Goal: Book appointment/travel/reservation

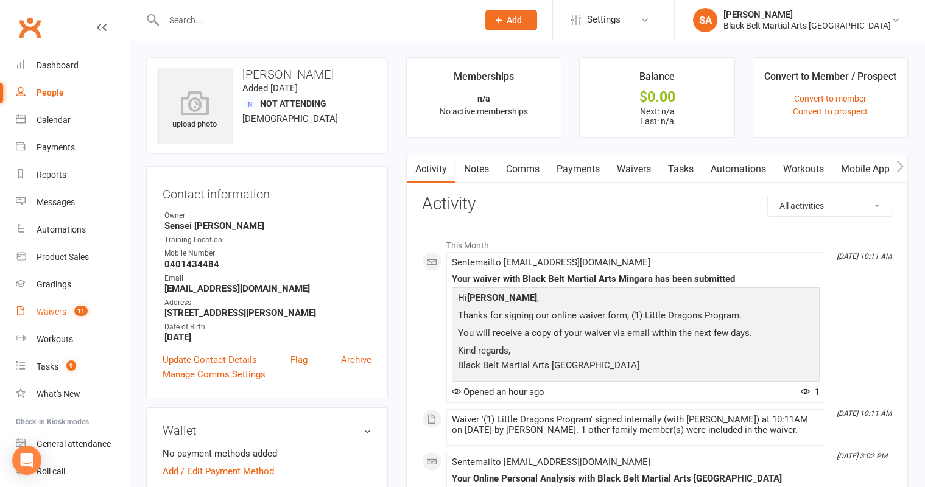
click at [48, 310] on div "Waivers" at bounding box center [52, 312] width 30 height 10
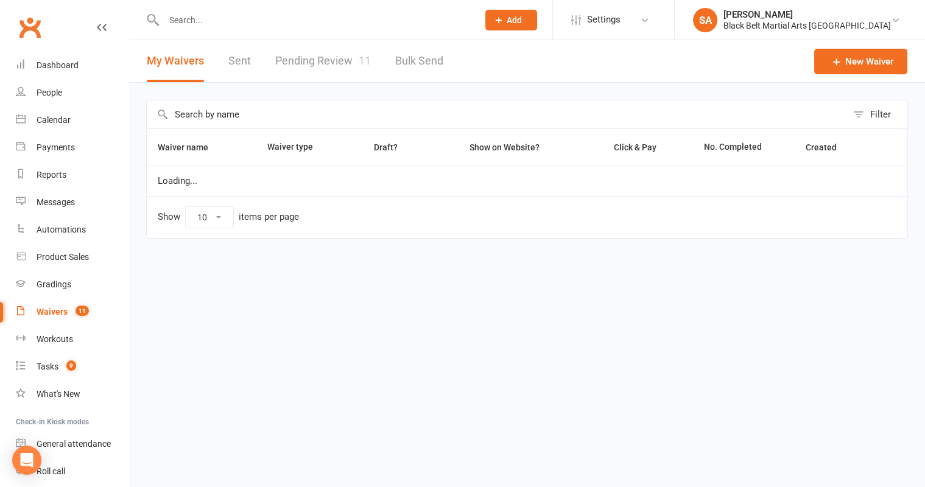
select select "100"
click at [326, 59] on link "Pending Review 11" at bounding box center [323, 61] width 96 height 42
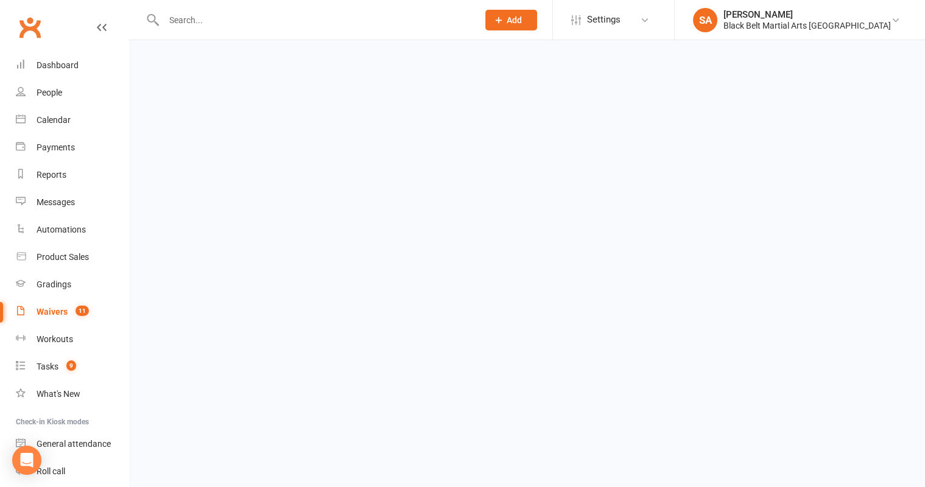
select select "50"
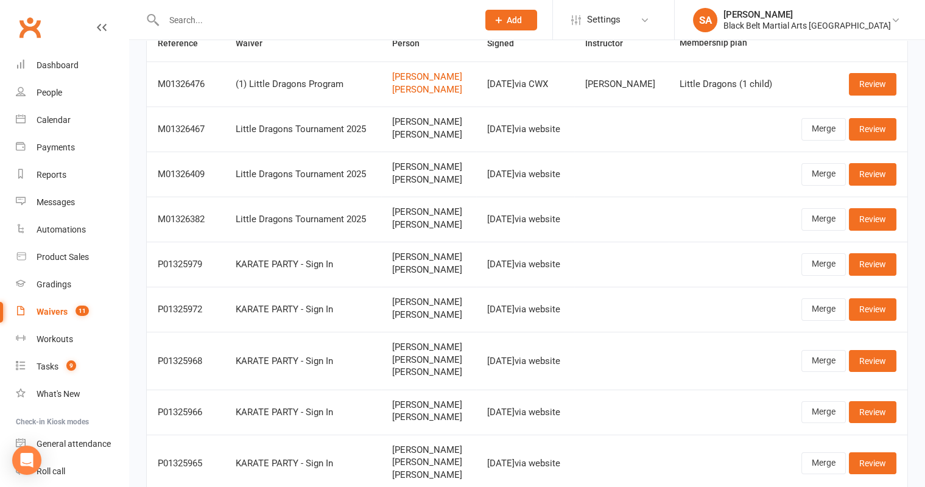
scroll to position [102, 0]
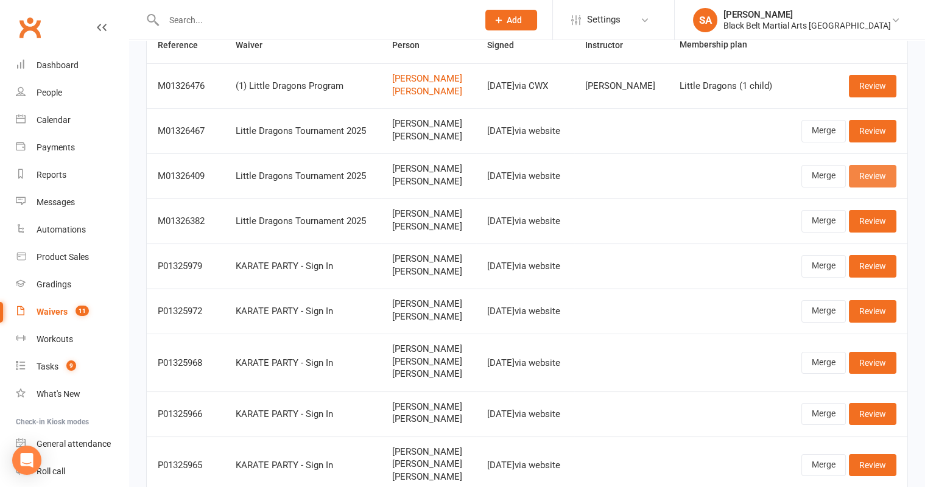
click at [874, 173] on link "Review" at bounding box center [872, 176] width 47 height 22
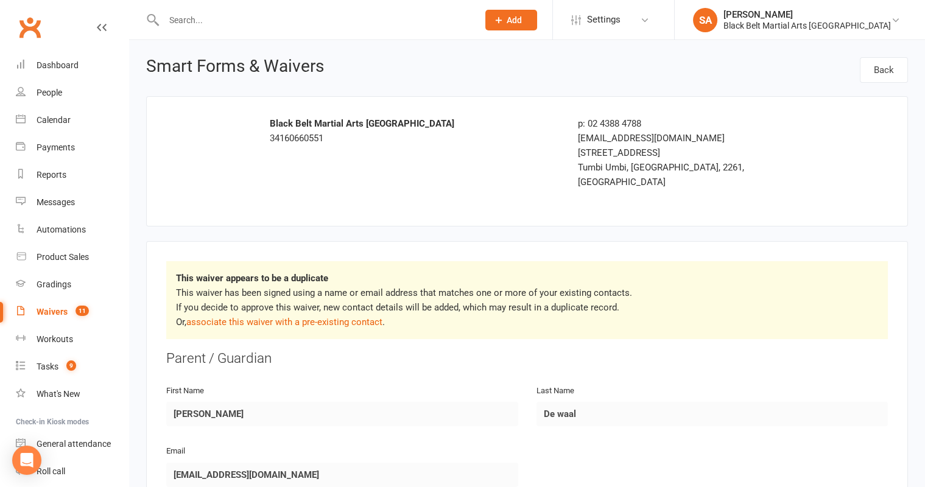
select select "50"
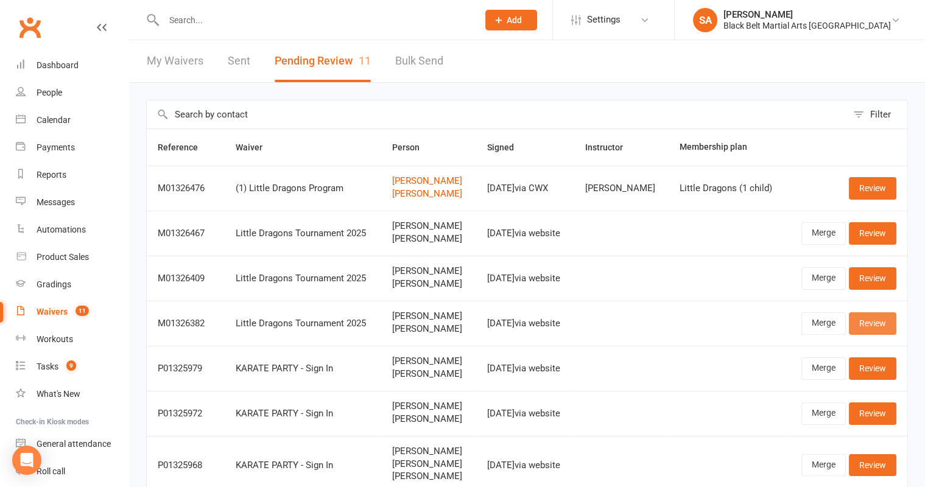
scroll to position [30, 0]
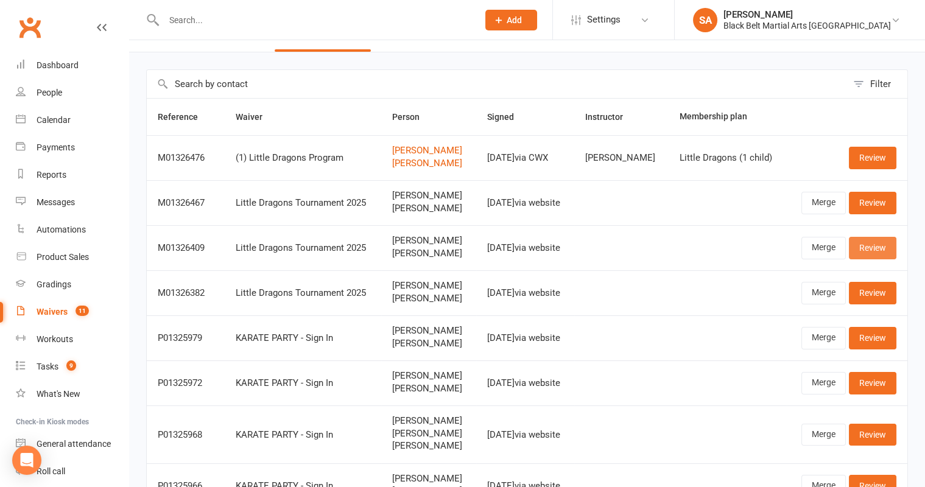
click at [861, 245] on link "Review" at bounding box center [872, 248] width 47 height 22
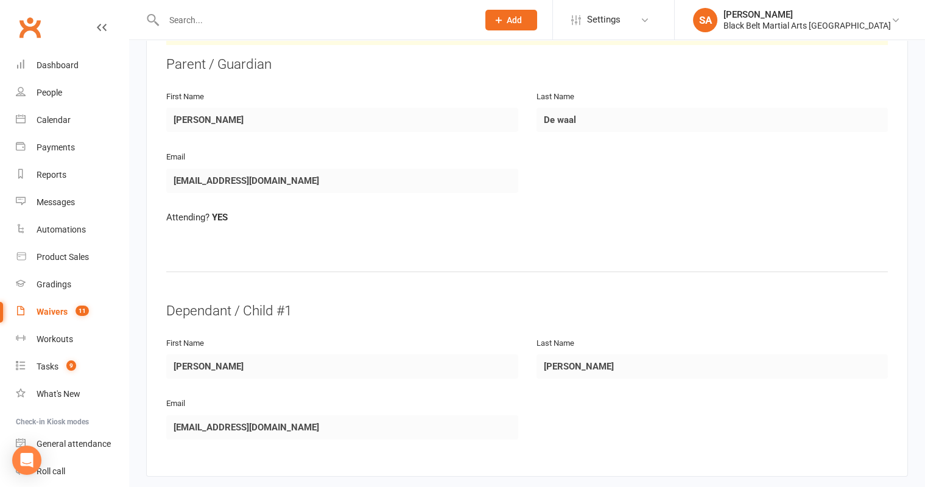
scroll to position [262, 0]
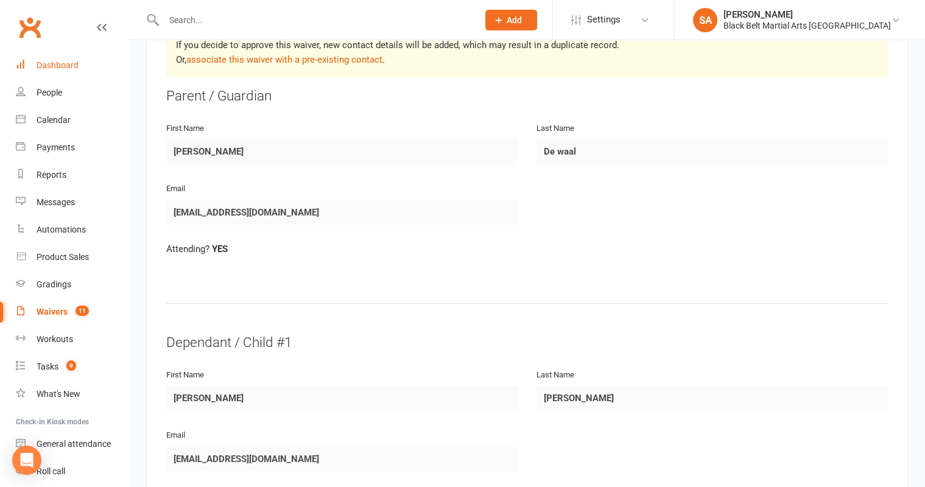
click at [55, 60] on link "Dashboard" at bounding box center [72, 65] width 113 height 27
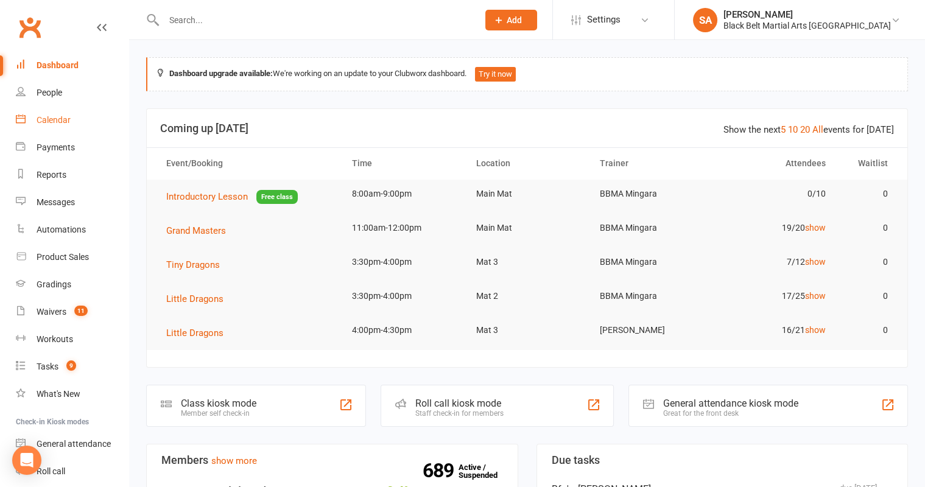
click at [50, 117] on div "Calendar" at bounding box center [54, 120] width 34 height 10
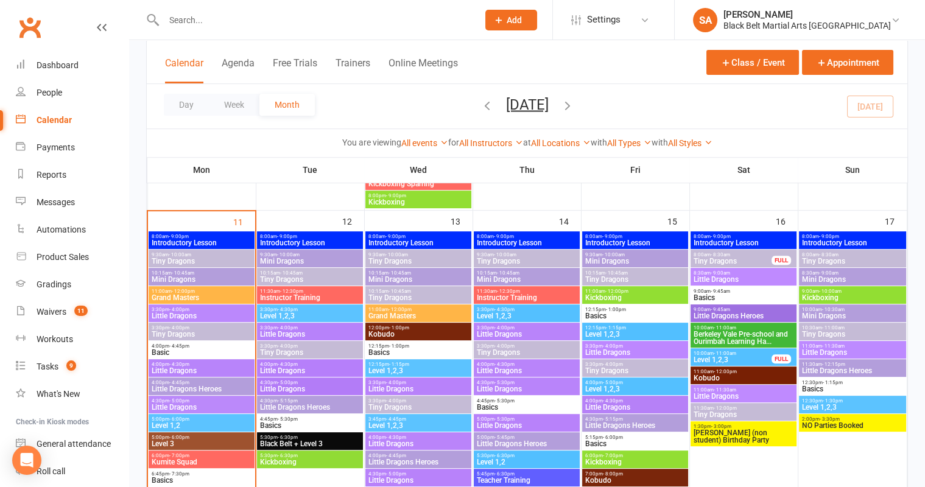
scroll to position [932, 0]
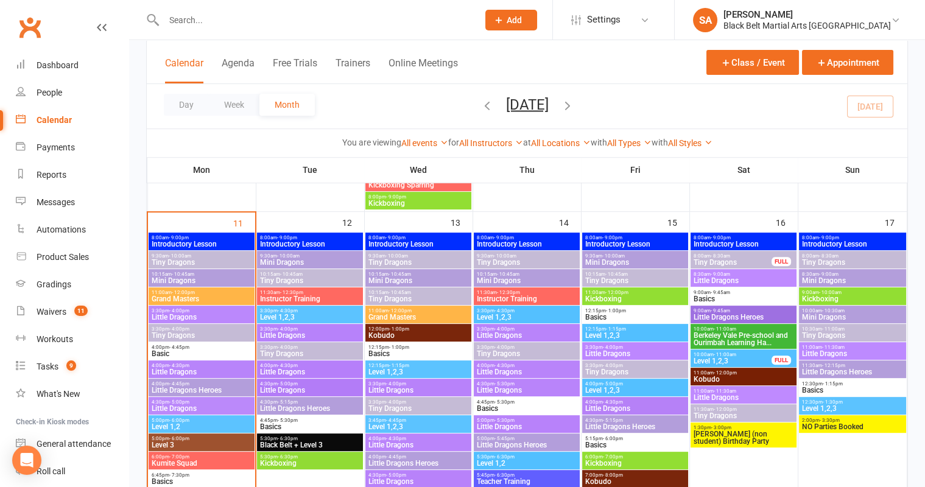
click at [167, 293] on span "11:00am - 12:00pm" at bounding box center [201, 292] width 100 height 5
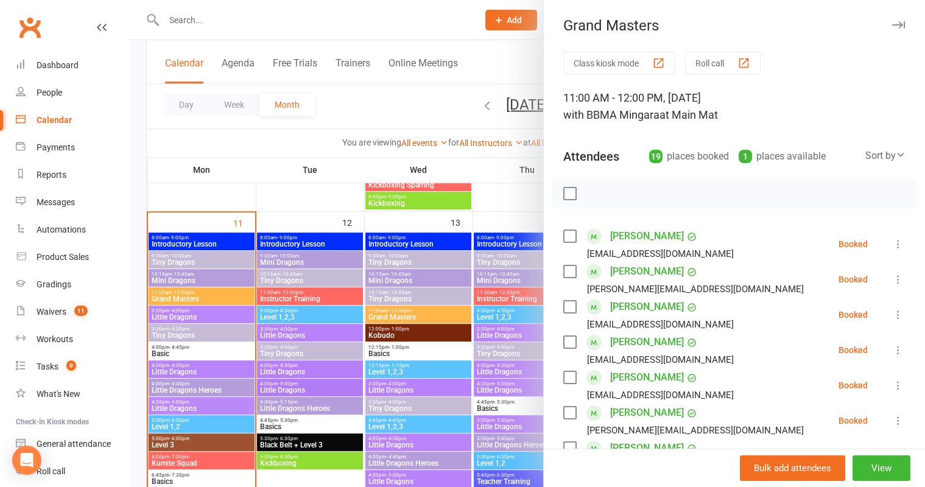
click at [573, 236] on label at bounding box center [569, 236] width 12 height 12
click at [567, 271] on label at bounding box center [569, 271] width 12 height 12
click at [572, 305] on label at bounding box center [569, 307] width 12 height 12
click at [575, 342] on label at bounding box center [569, 342] width 12 height 12
click at [573, 376] on label at bounding box center [569, 377] width 12 height 12
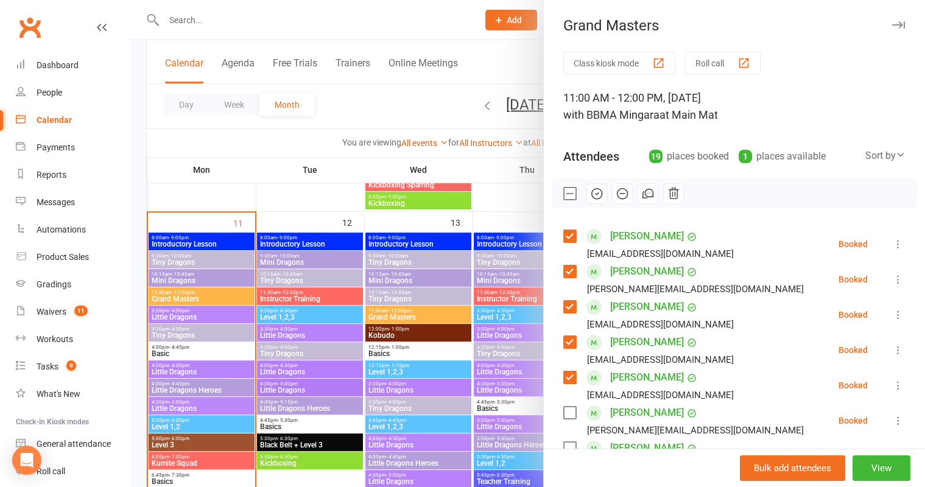
click at [572, 409] on label at bounding box center [569, 413] width 12 height 12
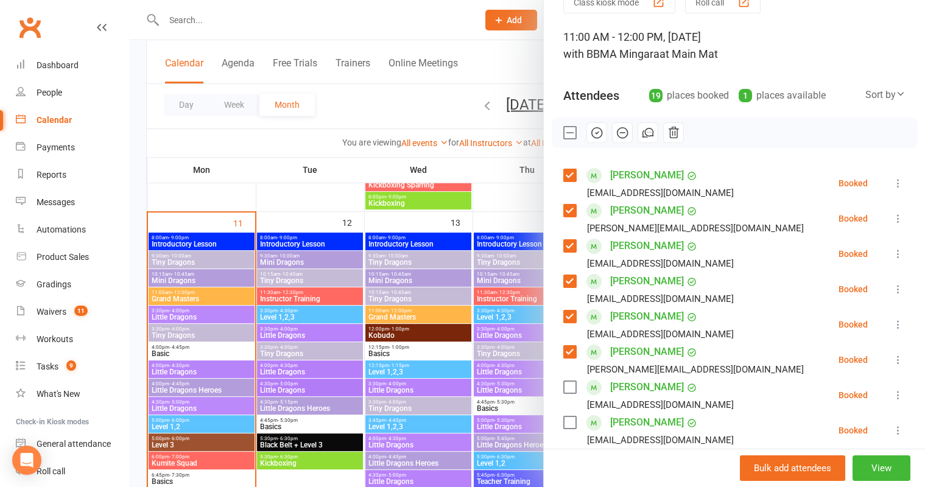
scroll to position [66, 0]
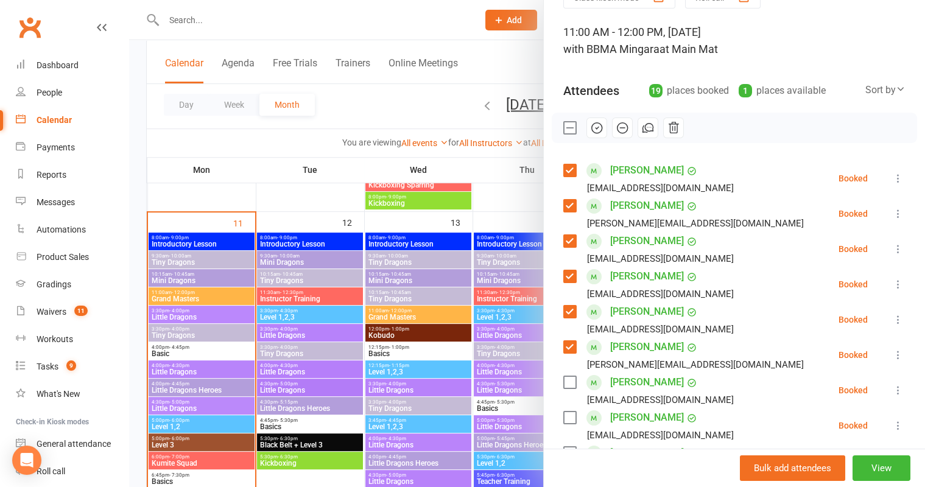
click at [567, 381] on label at bounding box center [569, 382] width 12 height 12
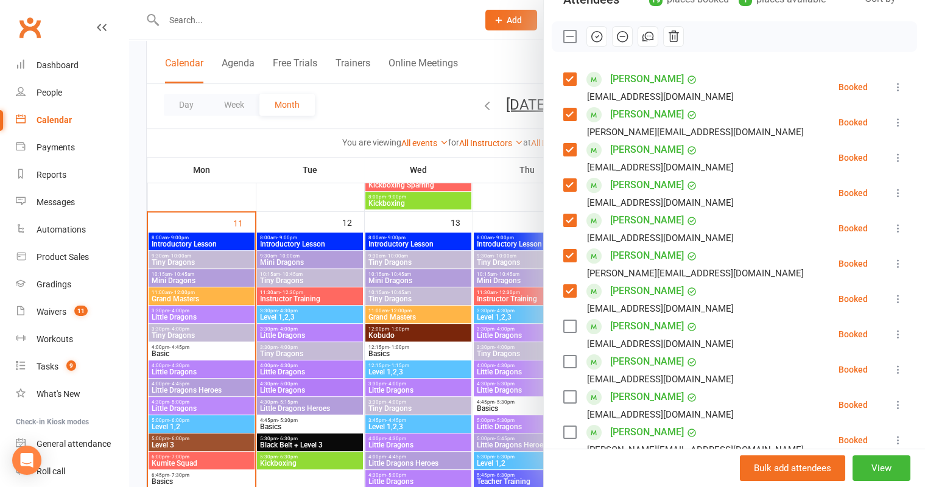
scroll to position [174, 0]
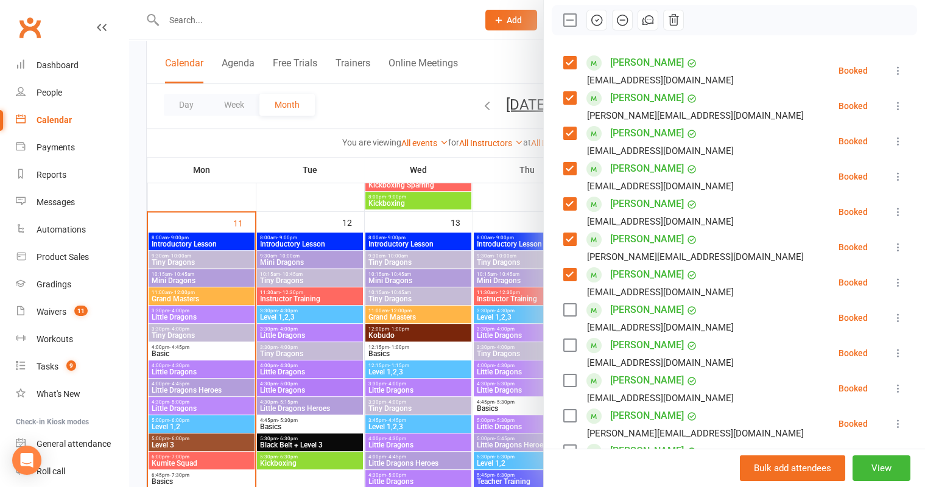
click at [568, 308] on label at bounding box center [569, 310] width 12 height 12
click at [572, 346] on label at bounding box center [569, 345] width 12 height 12
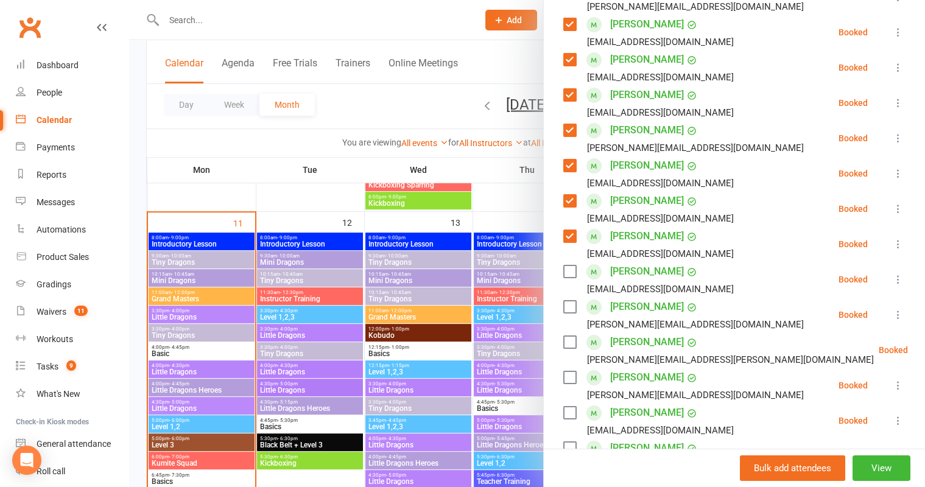
scroll to position [326, 0]
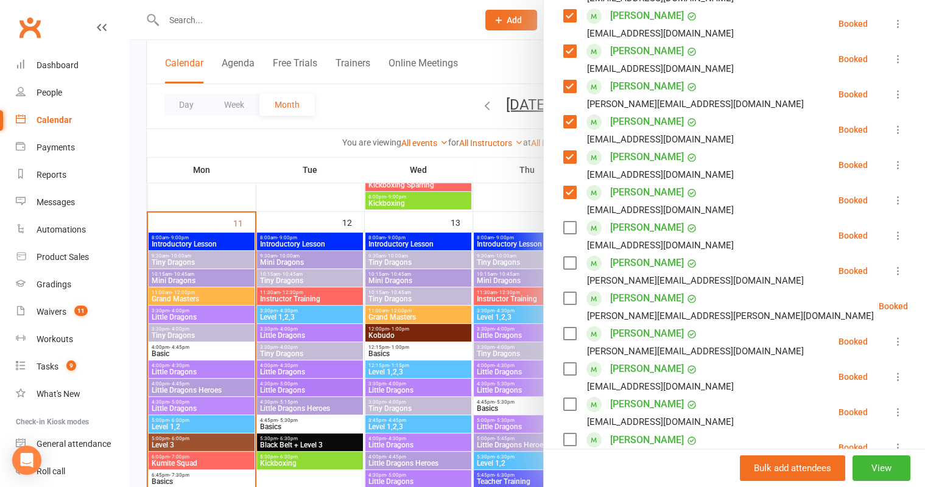
click at [565, 265] on label at bounding box center [569, 263] width 12 height 12
click at [568, 299] on label at bounding box center [569, 298] width 12 height 12
click at [571, 329] on label at bounding box center [569, 334] width 12 height 12
click at [570, 368] on label at bounding box center [569, 369] width 12 height 12
click at [566, 400] on label at bounding box center [569, 404] width 12 height 12
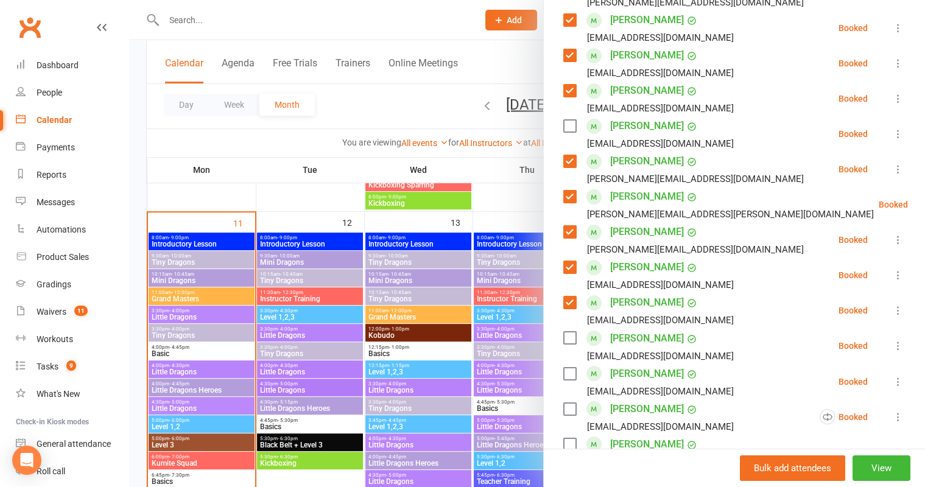
scroll to position [429, 0]
click at [570, 340] on label at bounding box center [569, 337] width 12 height 12
click at [570, 374] on label at bounding box center [569, 373] width 12 height 12
click at [571, 413] on label at bounding box center [569, 408] width 12 height 12
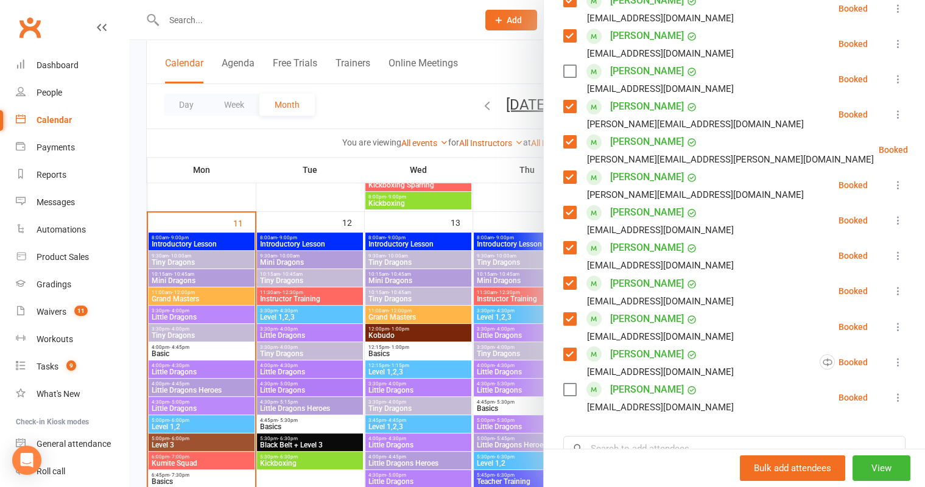
scroll to position [484, 0]
click at [572, 390] on label at bounding box center [569, 388] width 12 height 12
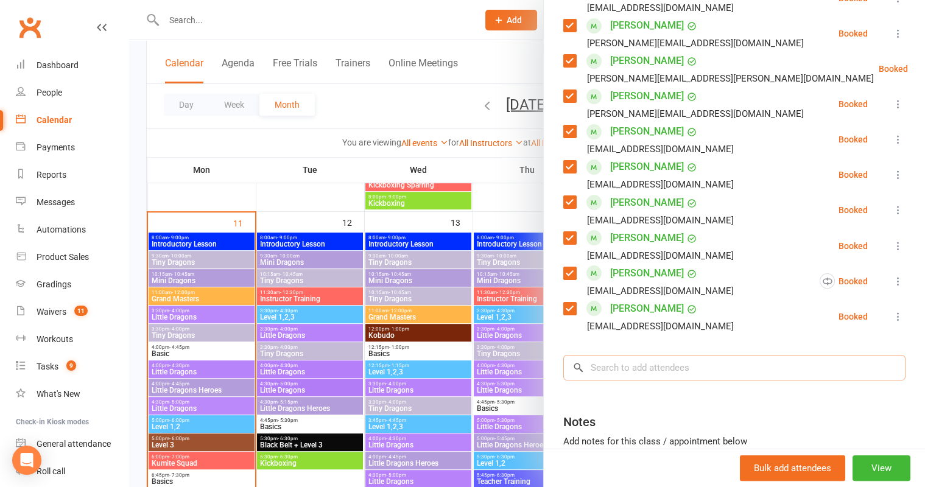
click at [667, 368] on input "search" at bounding box center [734, 368] width 342 height 26
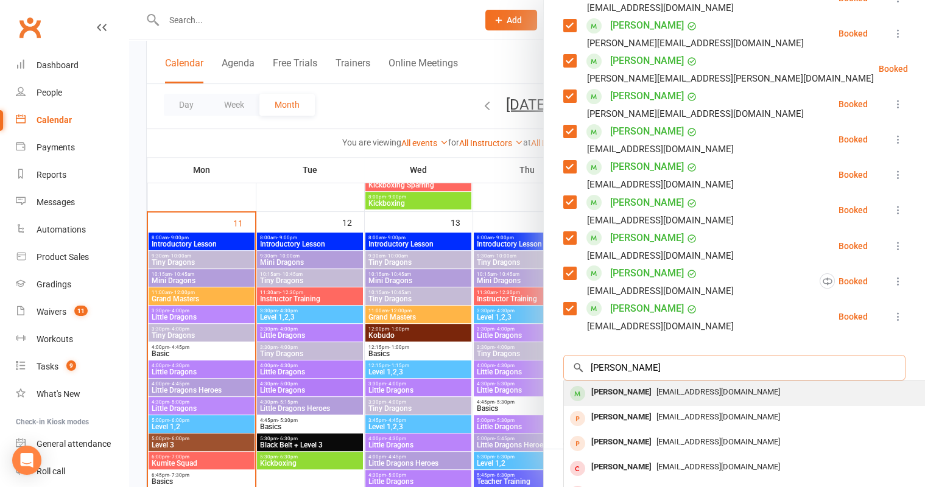
type input "tanya smith"
click at [707, 394] on span "dantan99@bigpond.net.au" at bounding box center [718, 391] width 124 height 9
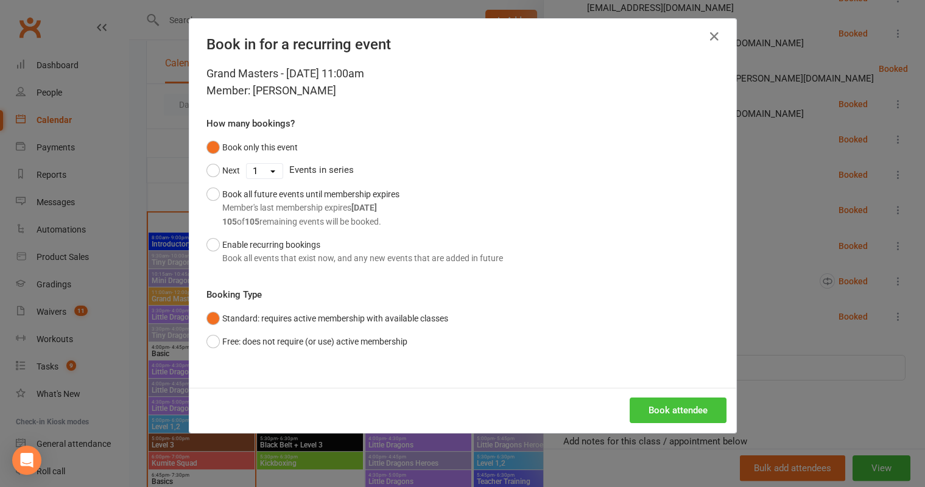
click at [693, 400] on button "Book attendee" at bounding box center [677, 411] width 97 height 26
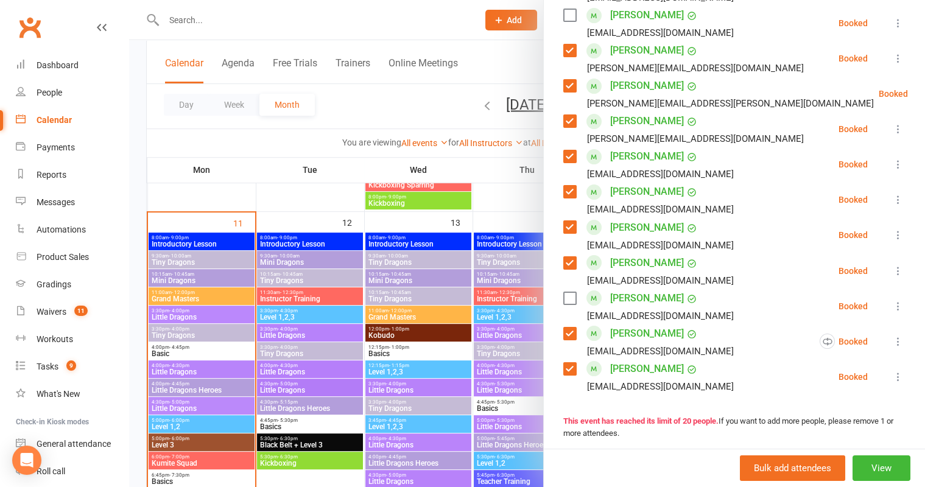
scroll to position [552, 0]
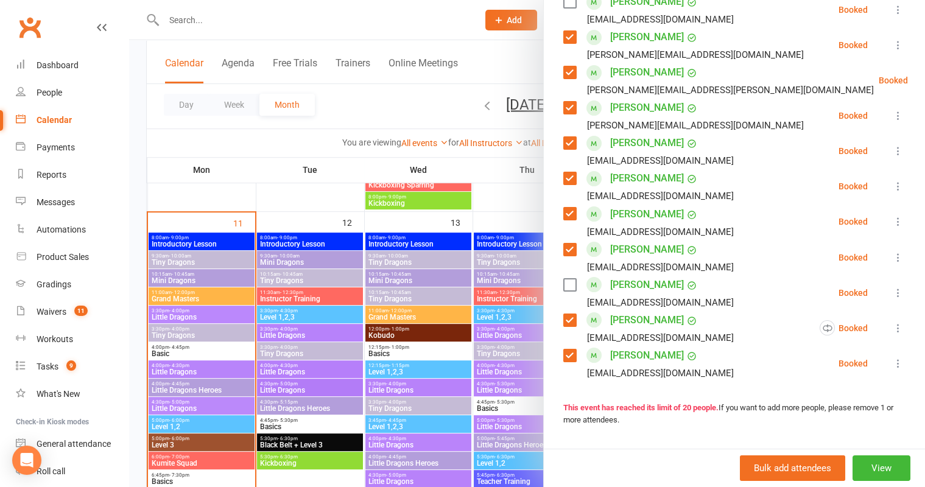
click at [572, 279] on label at bounding box center [569, 285] width 12 height 12
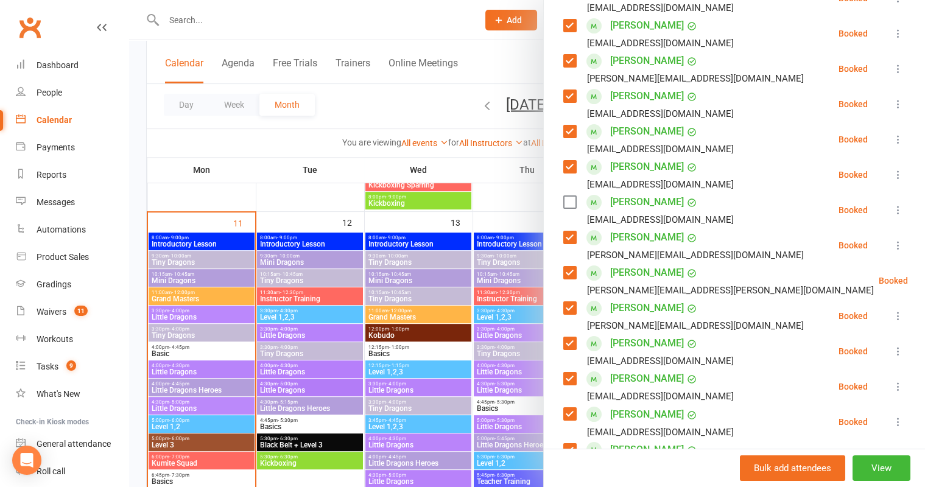
scroll to position [0, 0]
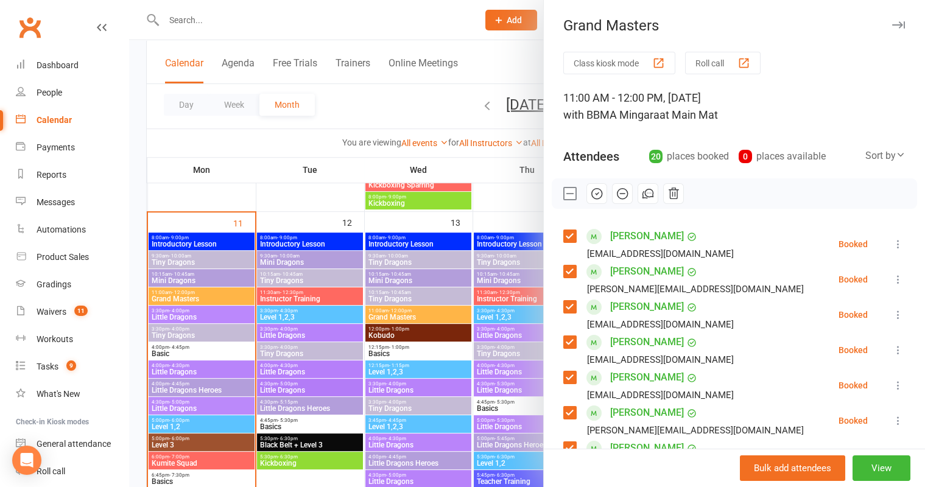
click at [597, 194] on icon "button" at bounding box center [596, 193] width 13 height 13
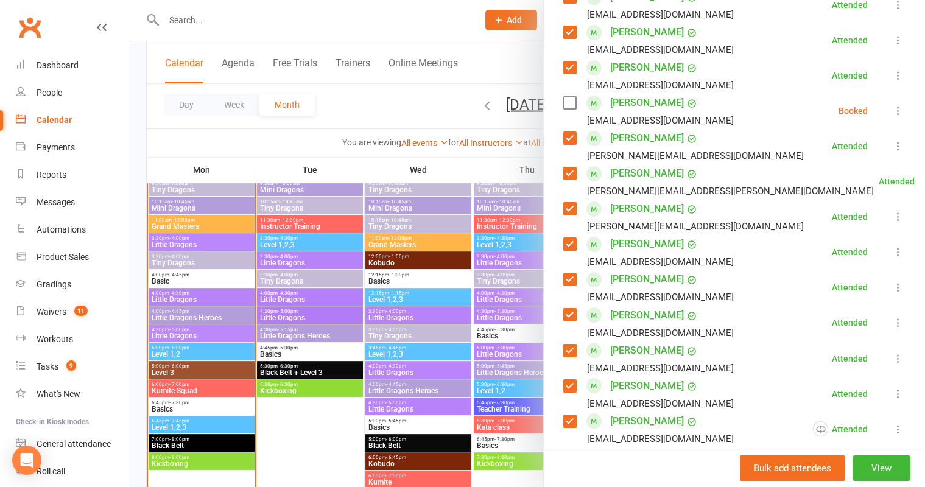
scroll to position [449, 0]
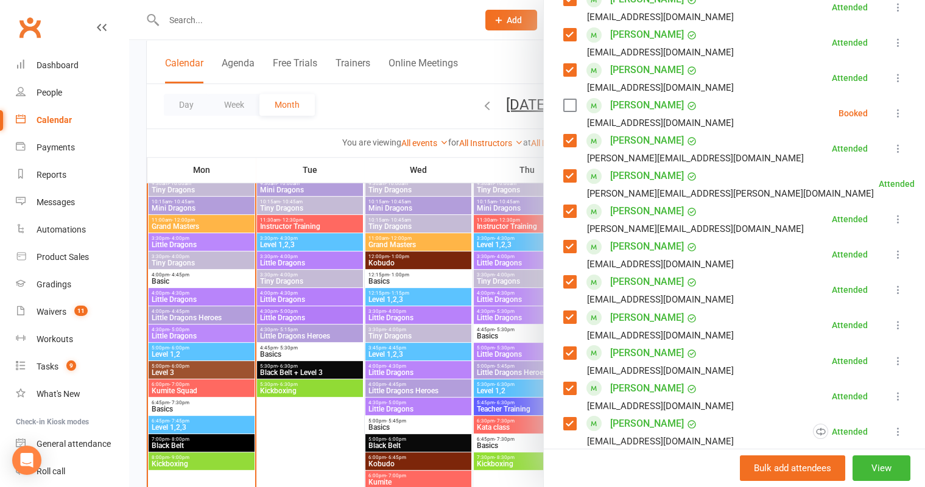
click at [201, 240] on div at bounding box center [527, 243] width 796 height 487
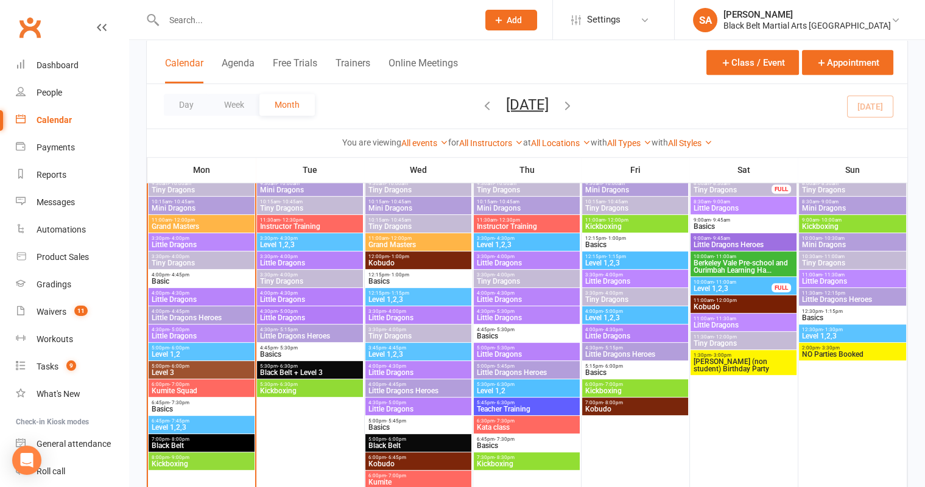
click at [205, 194] on div "9:30am - 10:00am Tiny Dragons" at bounding box center [201, 187] width 105 height 18
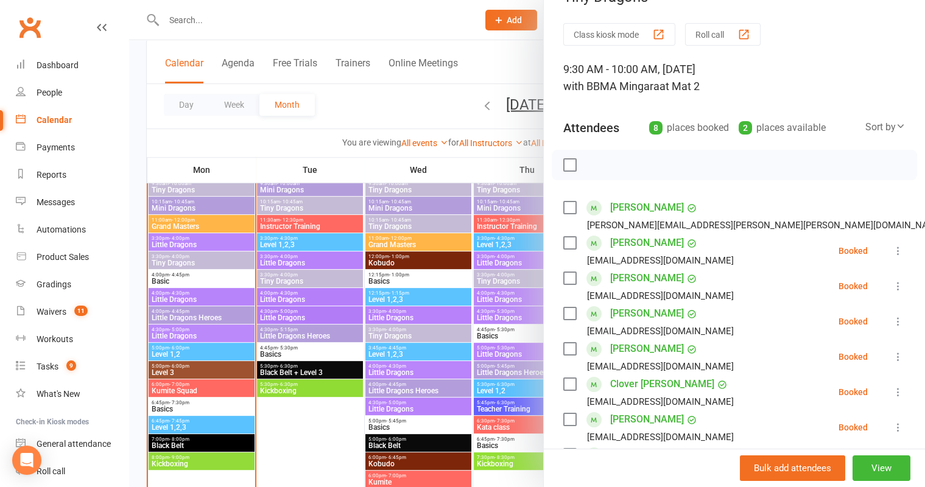
scroll to position [30, 0]
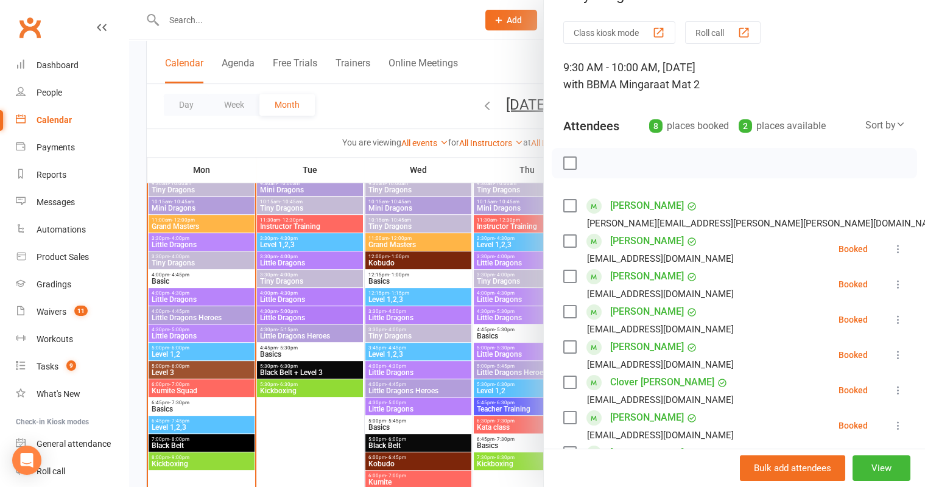
click at [571, 208] on label at bounding box center [569, 206] width 12 height 12
click at [568, 200] on label at bounding box center [569, 206] width 12 height 12
click at [568, 157] on label at bounding box center [569, 163] width 12 height 12
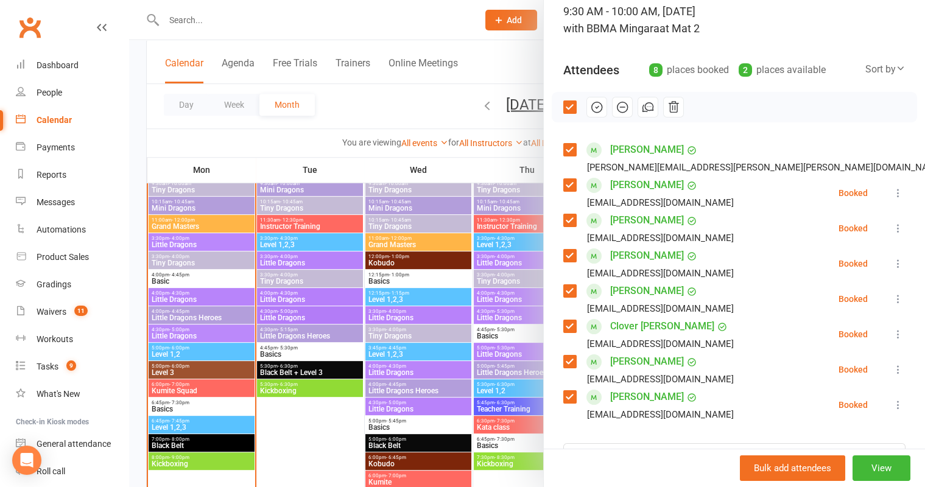
scroll to position [61, 0]
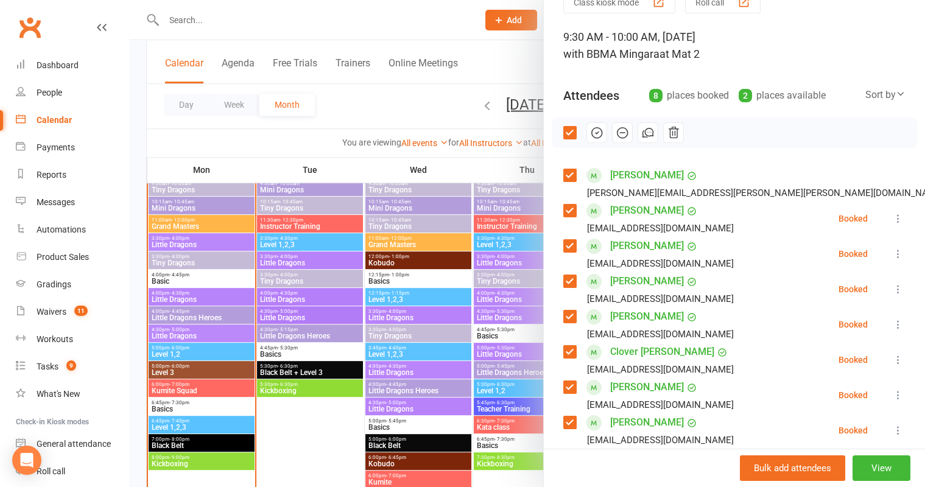
click at [597, 136] on icon "button" at bounding box center [596, 132] width 13 height 13
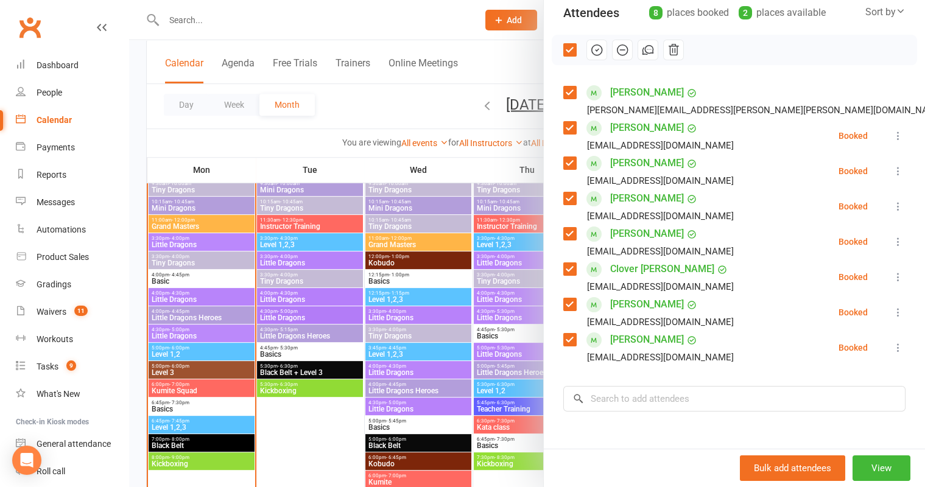
scroll to position [145, 0]
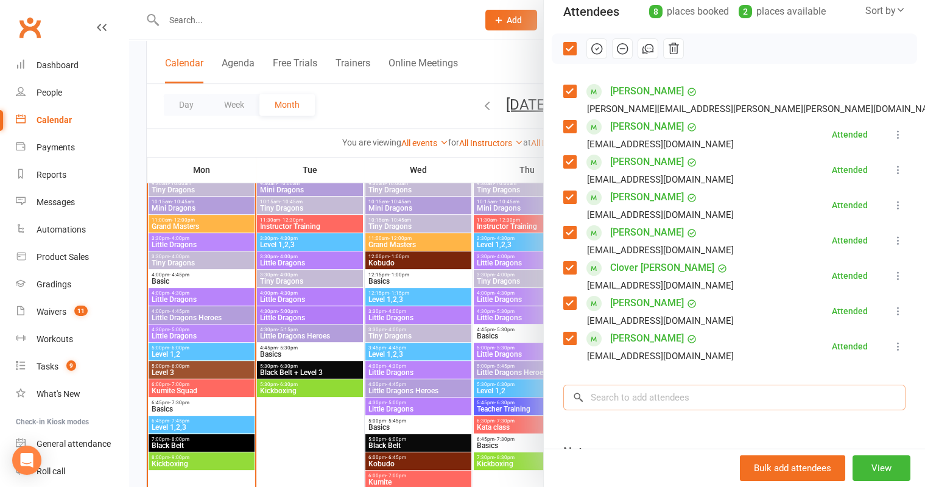
click at [690, 398] on input "search" at bounding box center [734, 398] width 342 height 26
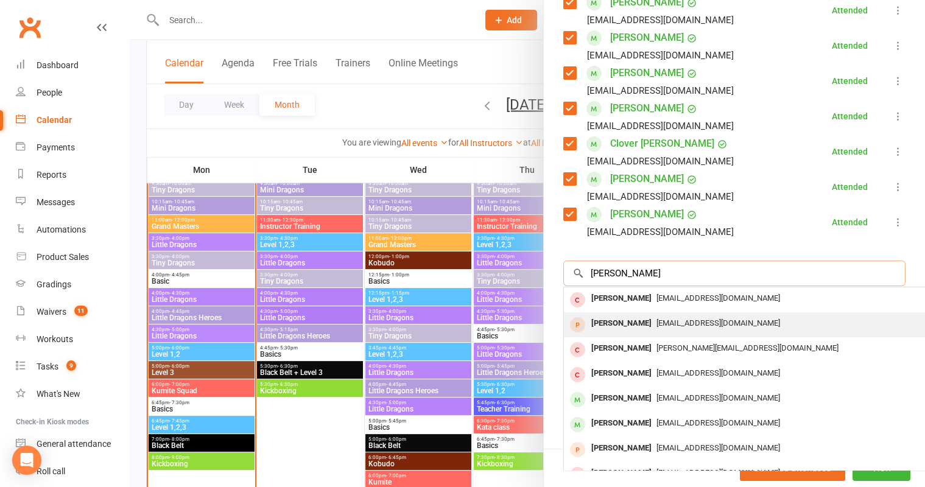
scroll to position [1, 0]
type input "nathaniel"
click at [655, 315] on div "[EMAIL_ADDRESS][DOMAIN_NAME]" at bounding box center [746, 323] width 354 height 18
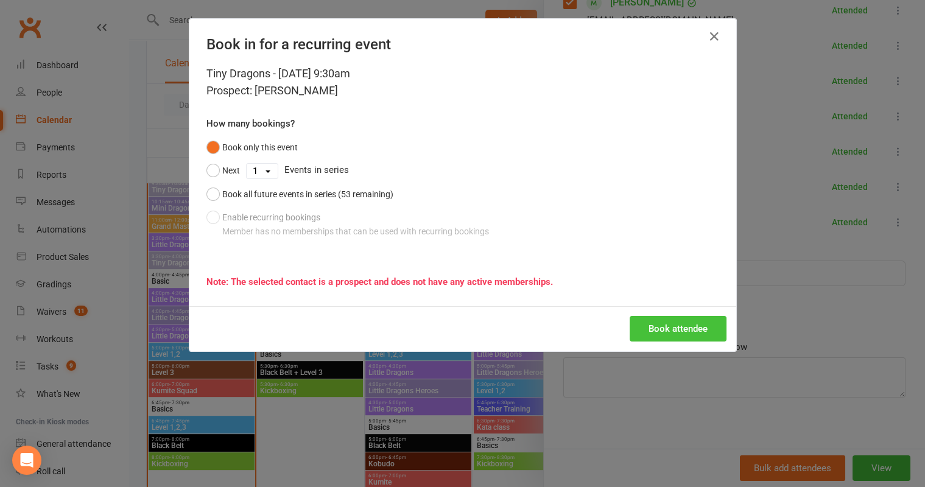
click at [689, 331] on button "Book attendee" at bounding box center [677, 329] width 97 height 26
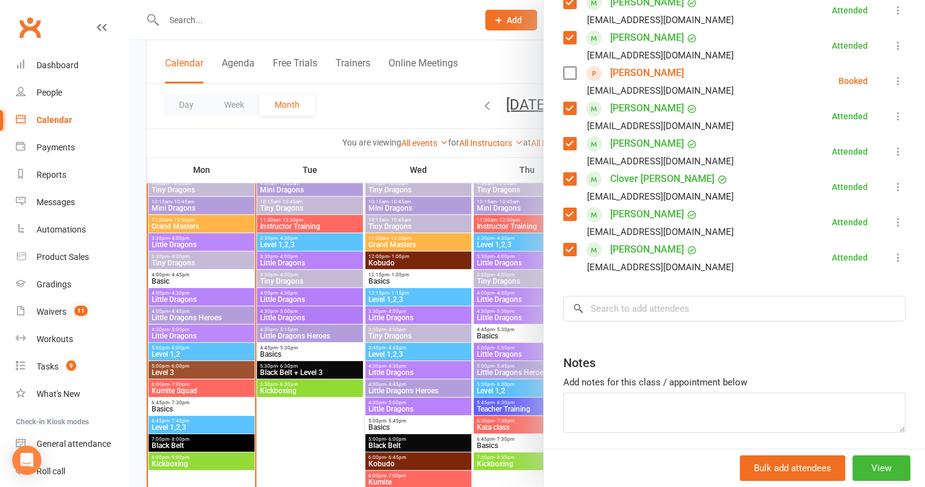
scroll to position [41, 0]
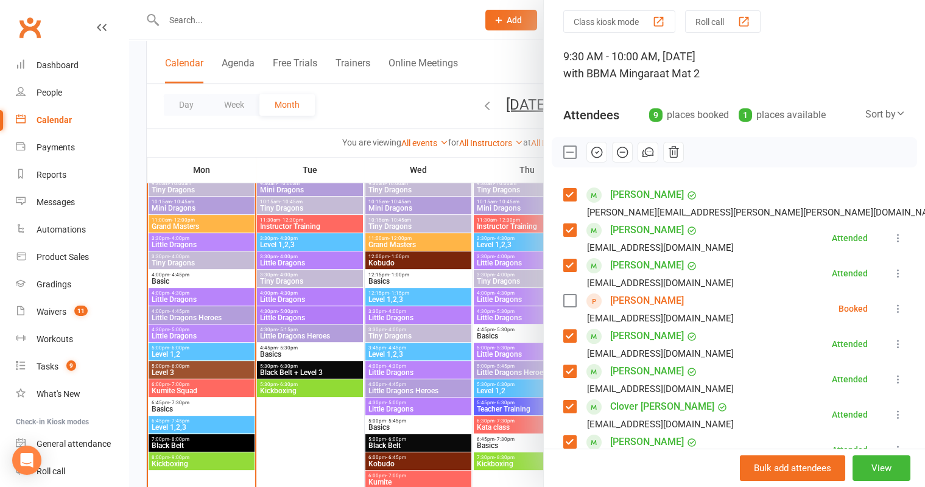
click at [570, 305] on label at bounding box center [569, 301] width 12 height 12
click at [603, 153] on button "button" at bounding box center [596, 152] width 21 height 21
click at [183, 178] on div at bounding box center [527, 243] width 796 height 487
